Goal: Navigation & Orientation: Find specific page/section

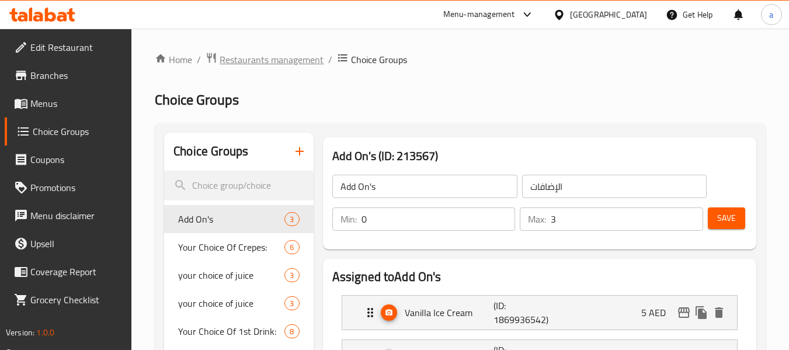
click at [233, 59] on span "Restaurants management" at bounding box center [272, 60] width 104 height 14
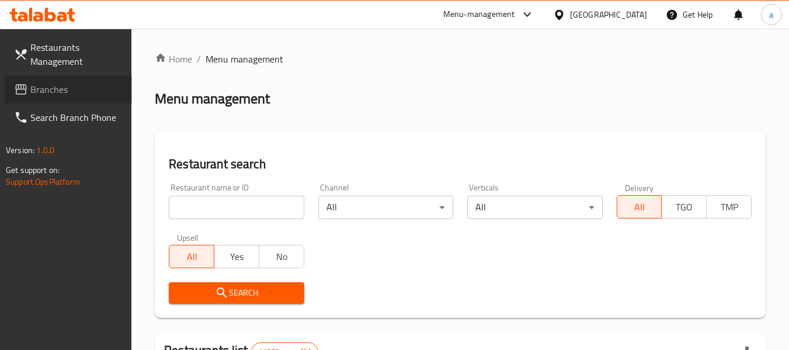
click at [60, 88] on span "Branches" at bounding box center [76, 89] width 92 height 14
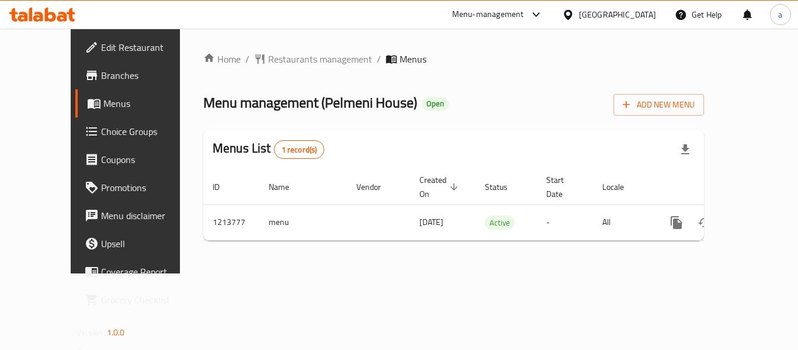
click at [284, 69] on div "Home / Restaurants management / Menus Menu management ( Pelmeni House ) Open Ad…" at bounding box center [453, 151] width 500 height 198
click at [284, 56] on span "Restaurants management" at bounding box center [320, 59] width 104 height 14
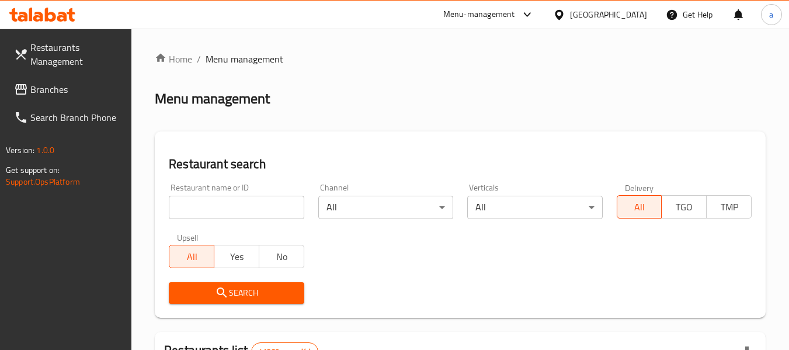
drag, startPoint x: 67, startPoint y: 90, endPoint x: 40, endPoint y: 84, distance: 27.6
click at [67, 90] on span "Branches" at bounding box center [76, 89] width 92 height 14
